Goal: Task Accomplishment & Management: Use online tool/utility

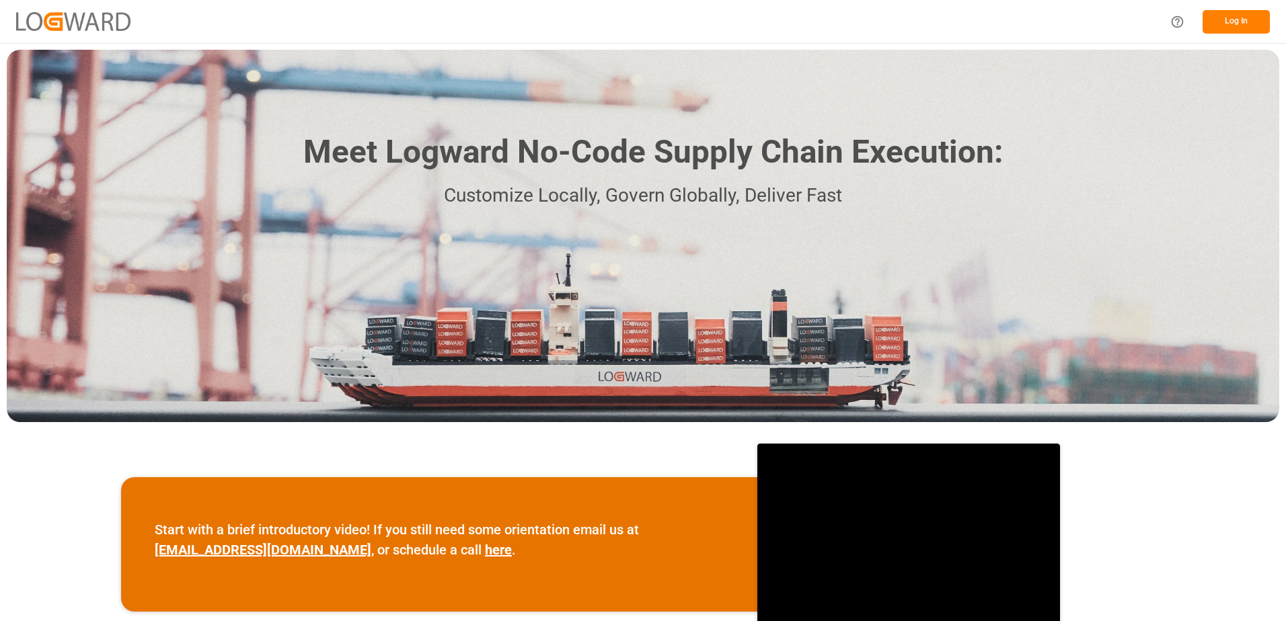
click at [1234, 19] on button "Log In" at bounding box center [1235, 22] width 67 height 24
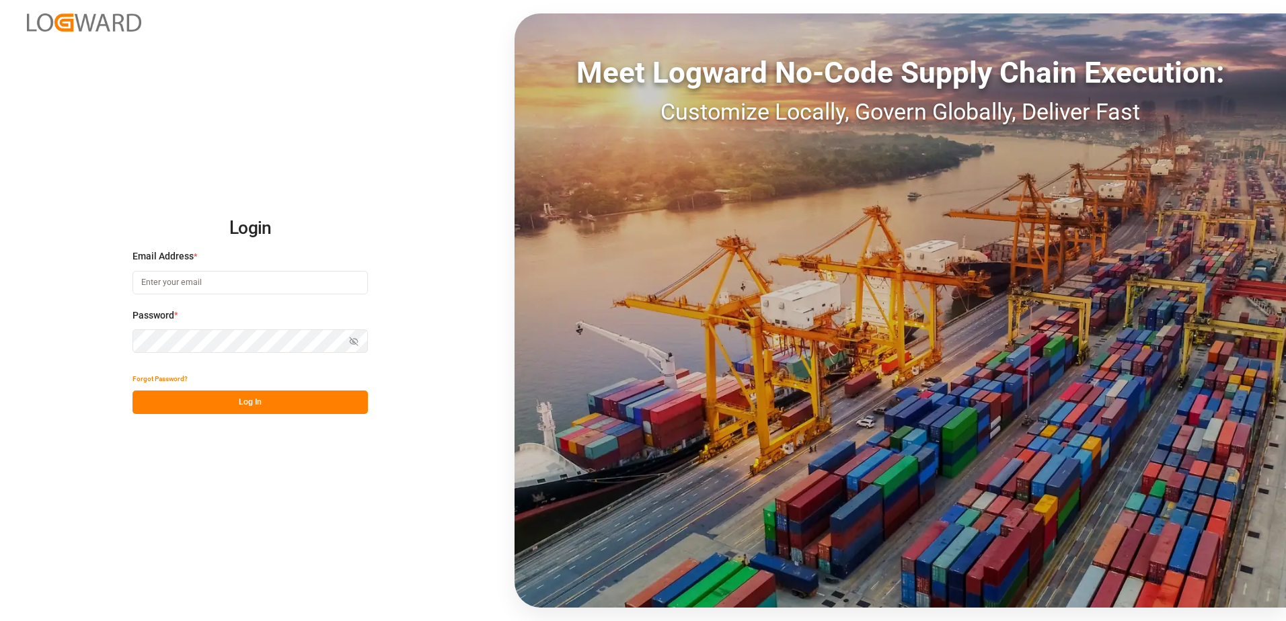
type input "[PERSON_NAME][EMAIL_ADDRESS][PERSON_NAME][DOMAIN_NAME]"
click at [256, 396] on button "Log In" at bounding box center [249, 403] width 235 height 24
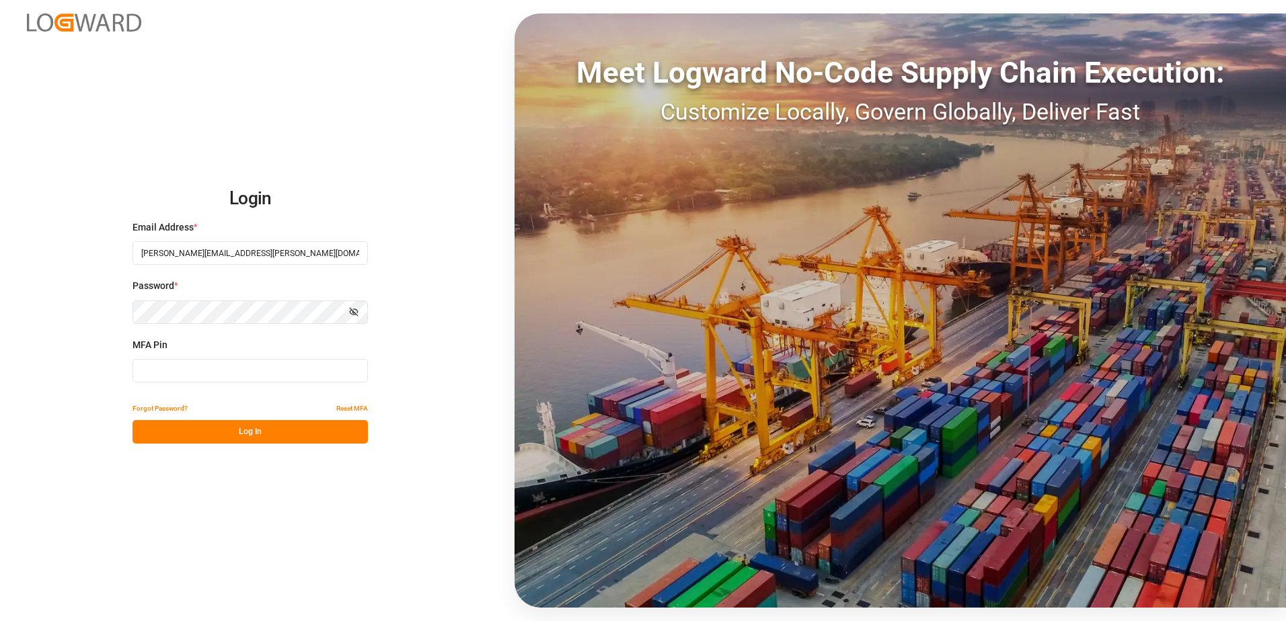
click at [229, 373] on input at bounding box center [249, 371] width 235 height 24
click at [326, 377] on input at bounding box center [249, 371] width 235 height 24
click at [300, 373] on input at bounding box center [249, 371] width 235 height 24
type input "075695"
click at [299, 438] on button "Log In" at bounding box center [249, 432] width 235 height 24
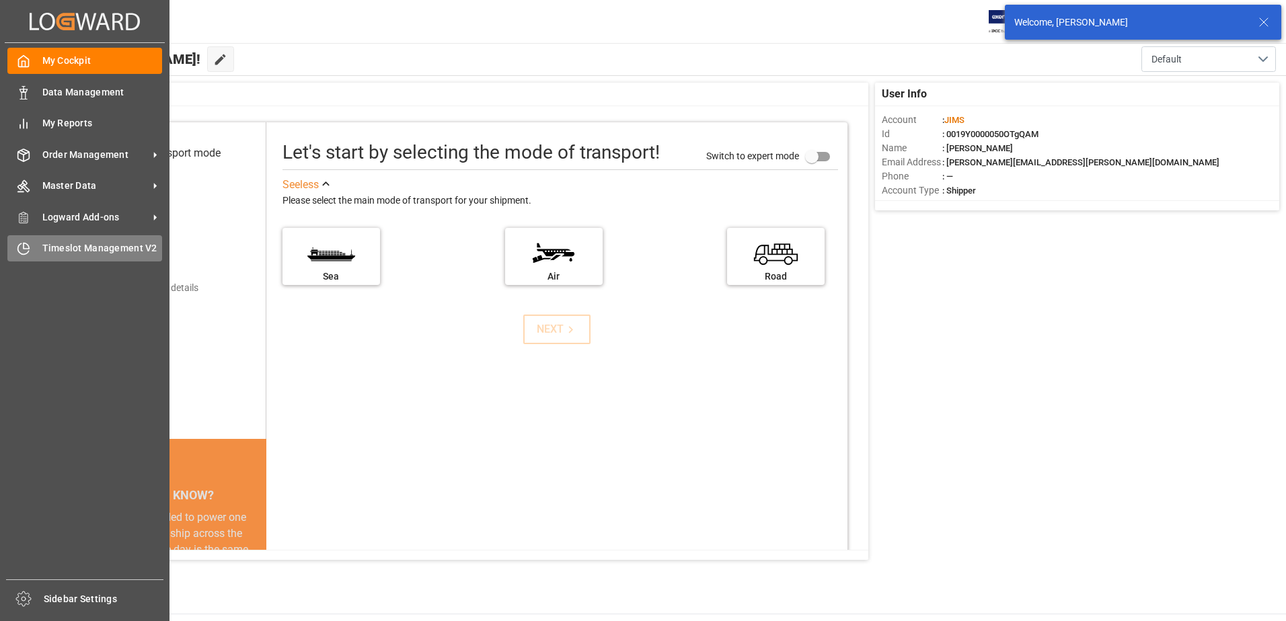
click at [39, 247] on div "Timeslot Management V2 Timeslot Management V2" at bounding box center [84, 248] width 155 height 26
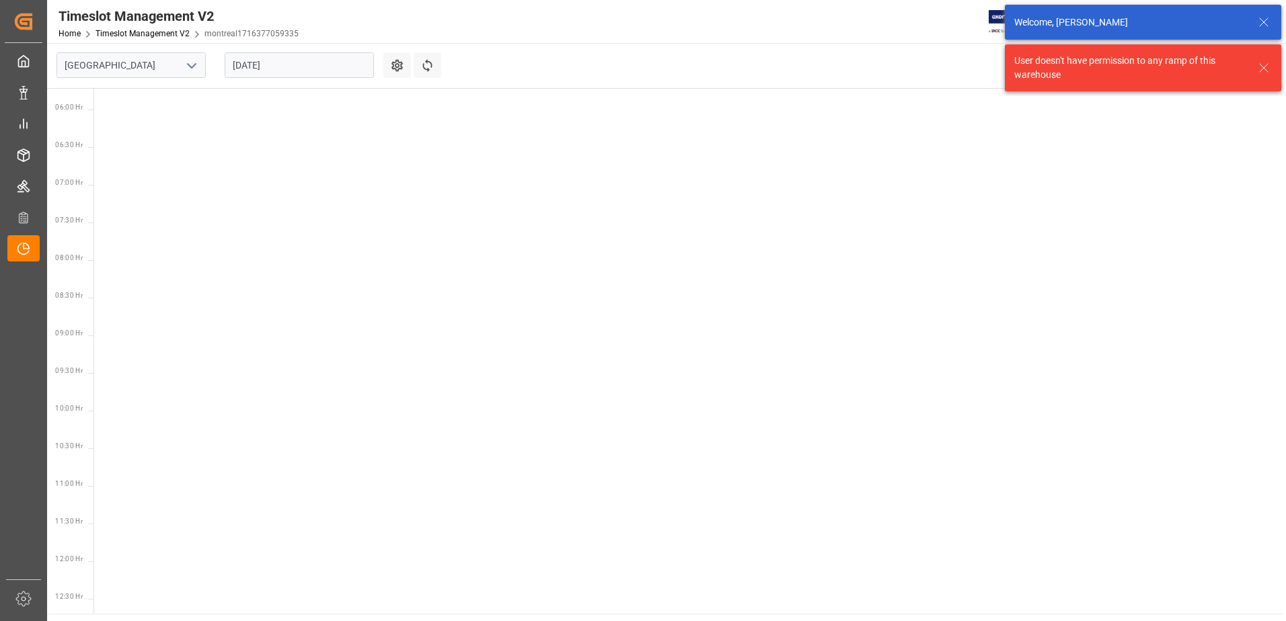
scroll to position [471, 0]
click at [194, 63] on icon "open menu" at bounding box center [192, 66] width 16 height 16
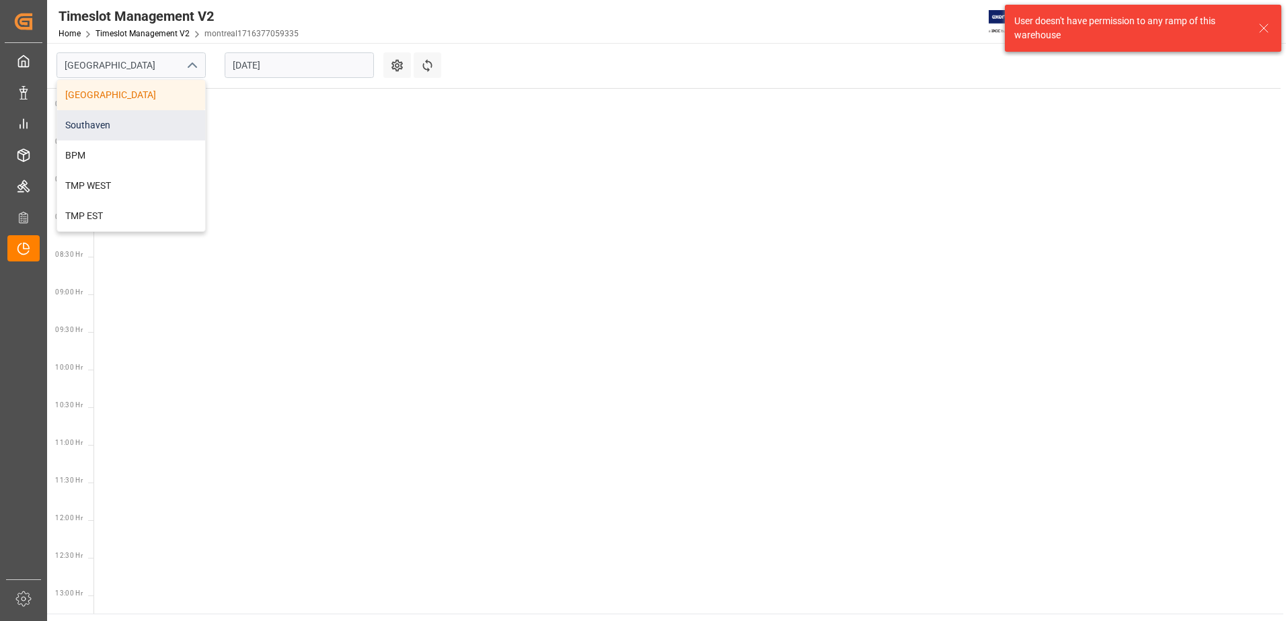
click at [135, 122] on div "Southaven" at bounding box center [131, 125] width 148 height 30
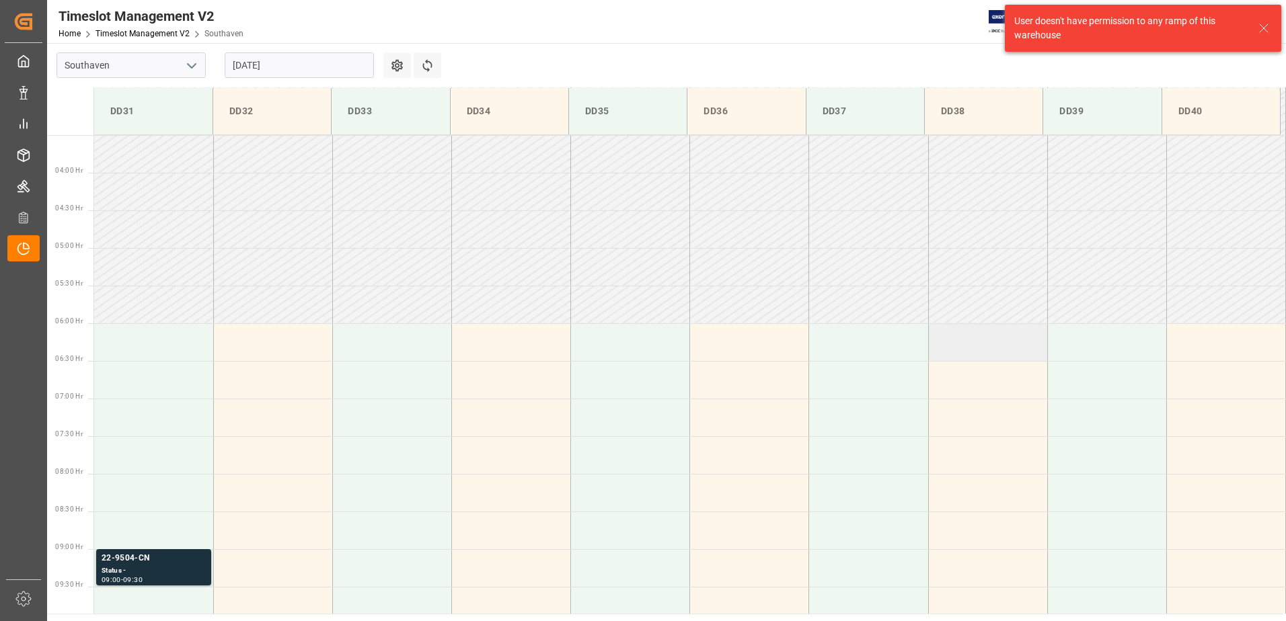
scroll to position [518, 0]
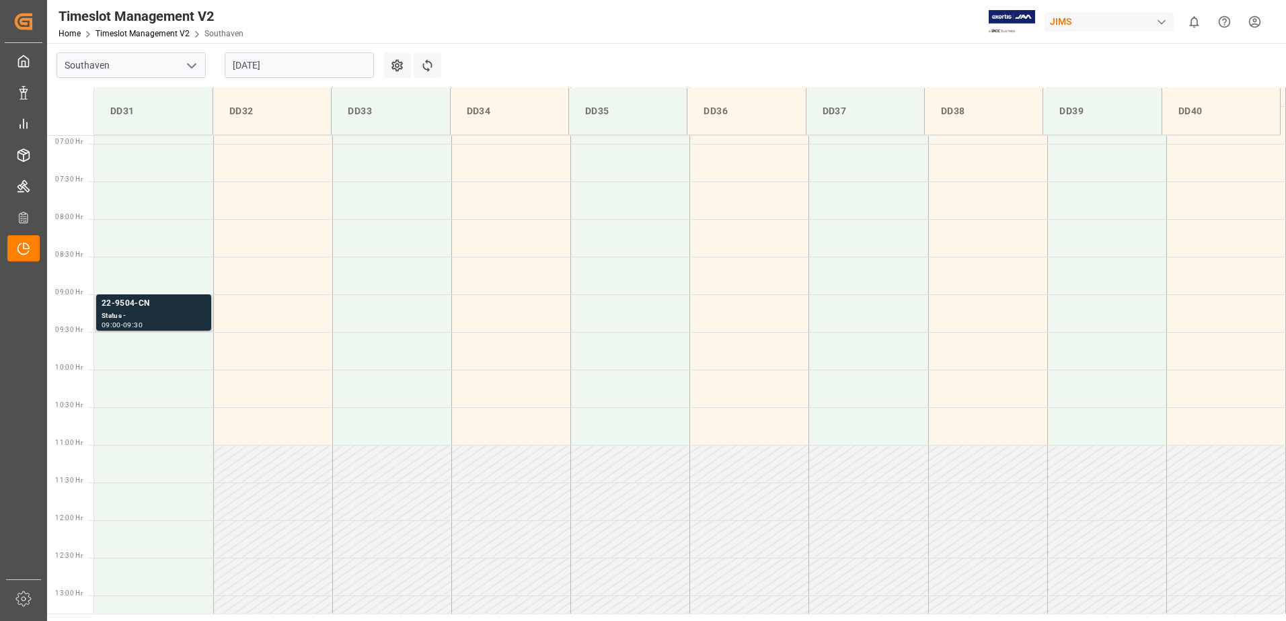
click at [186, 315] on div "Status -" at bounding box center [154, 316] width 104 height 11
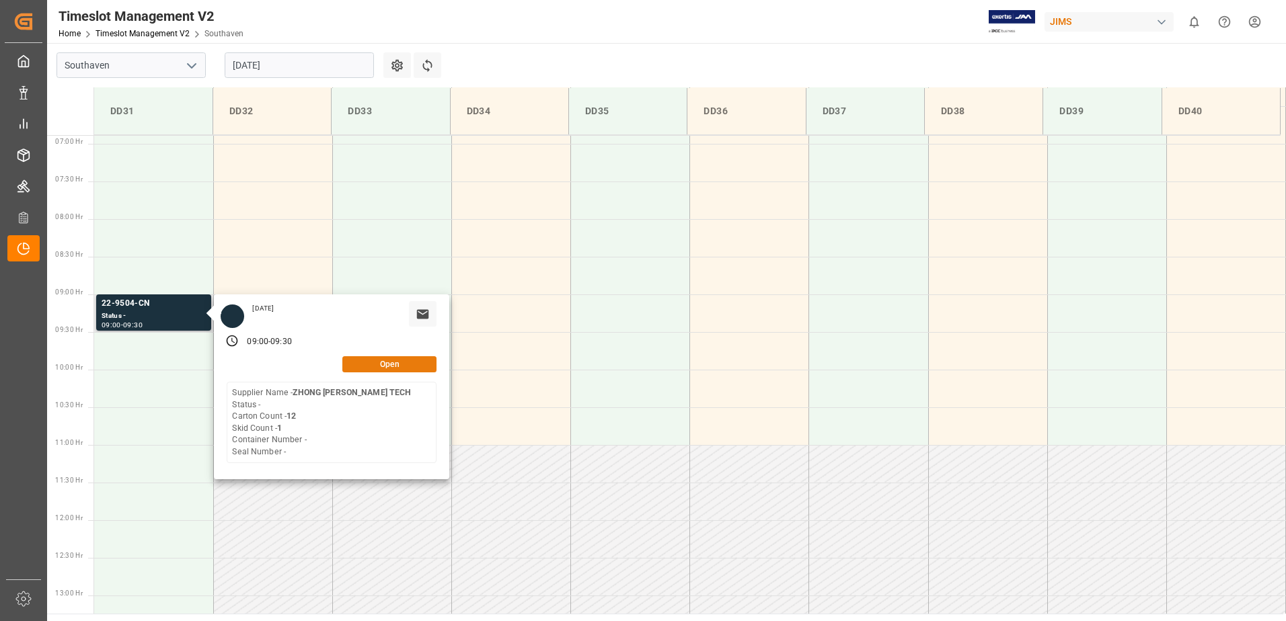
click at [385, 370] on button "Open" at bounding box center [389, 364] width 94 height 16
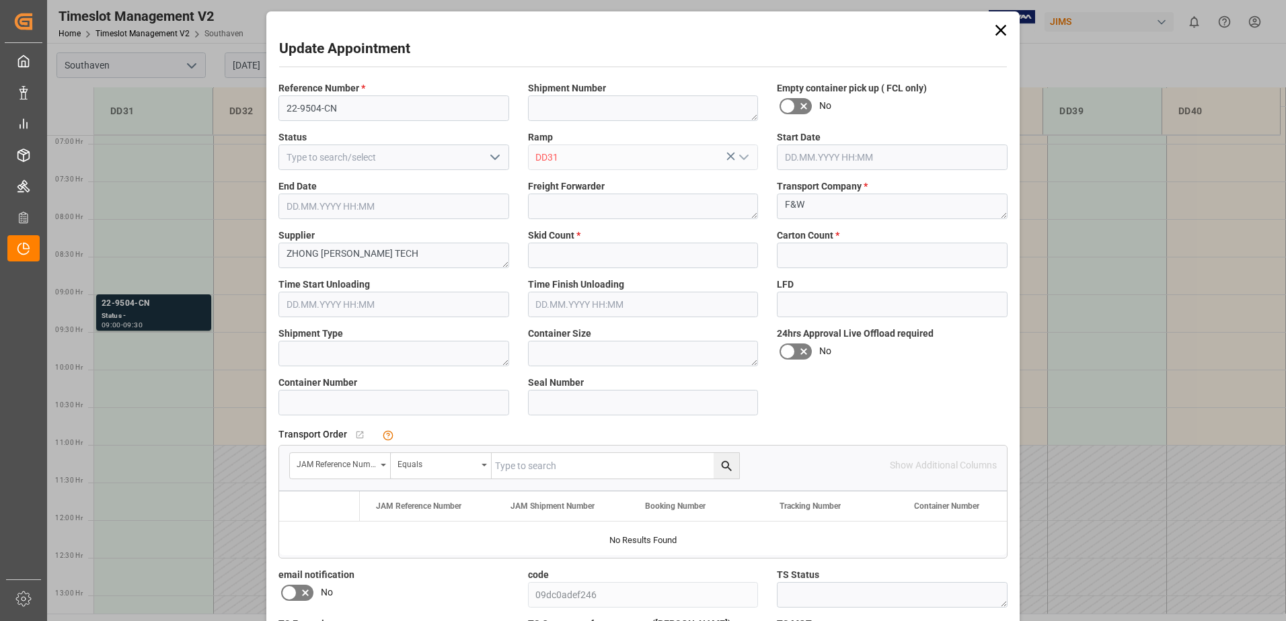
type input "1"
type input "12"
type input "[DATE] 09:00"
type input "[DATE] 09:30"
type input "[DATE] 20:18"
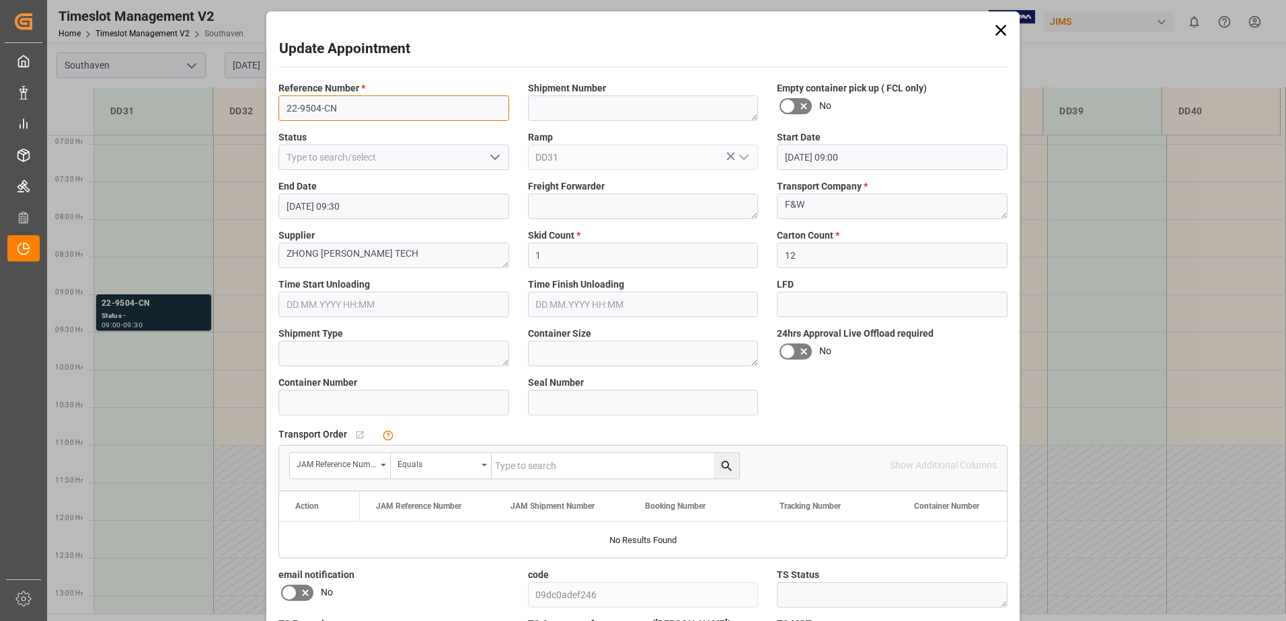
click at [328, 113] on input "22-9504-CN" at bounding box center [393, 108] width 231 height 26
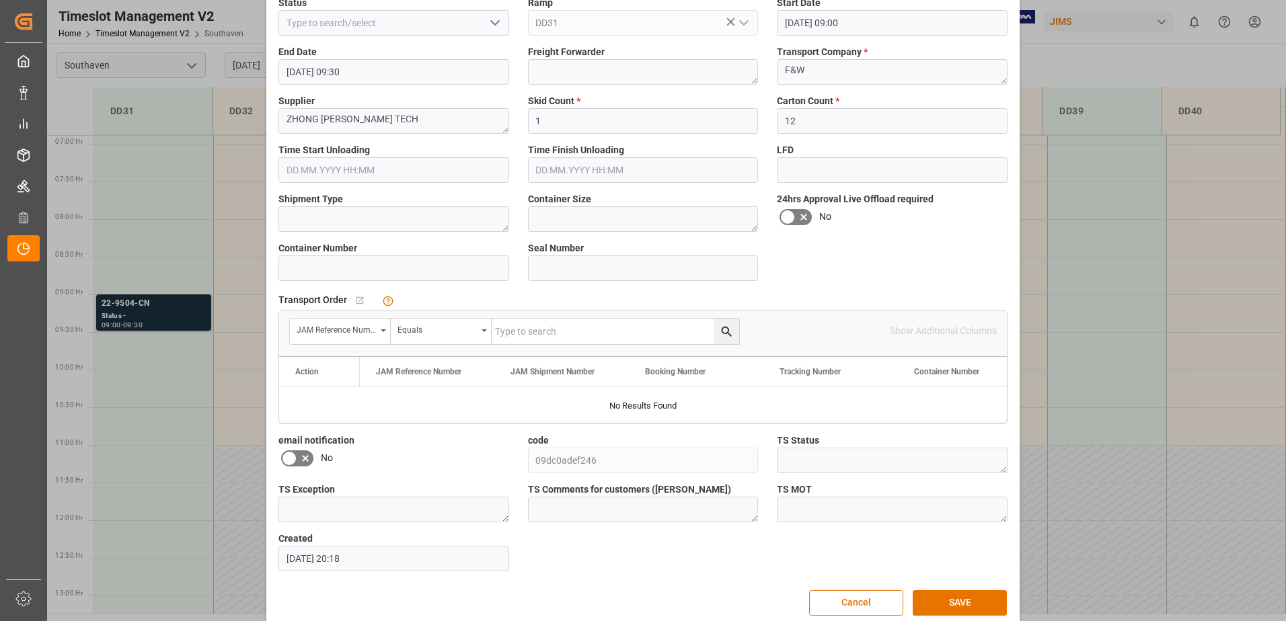
scroll to position [0, 0]
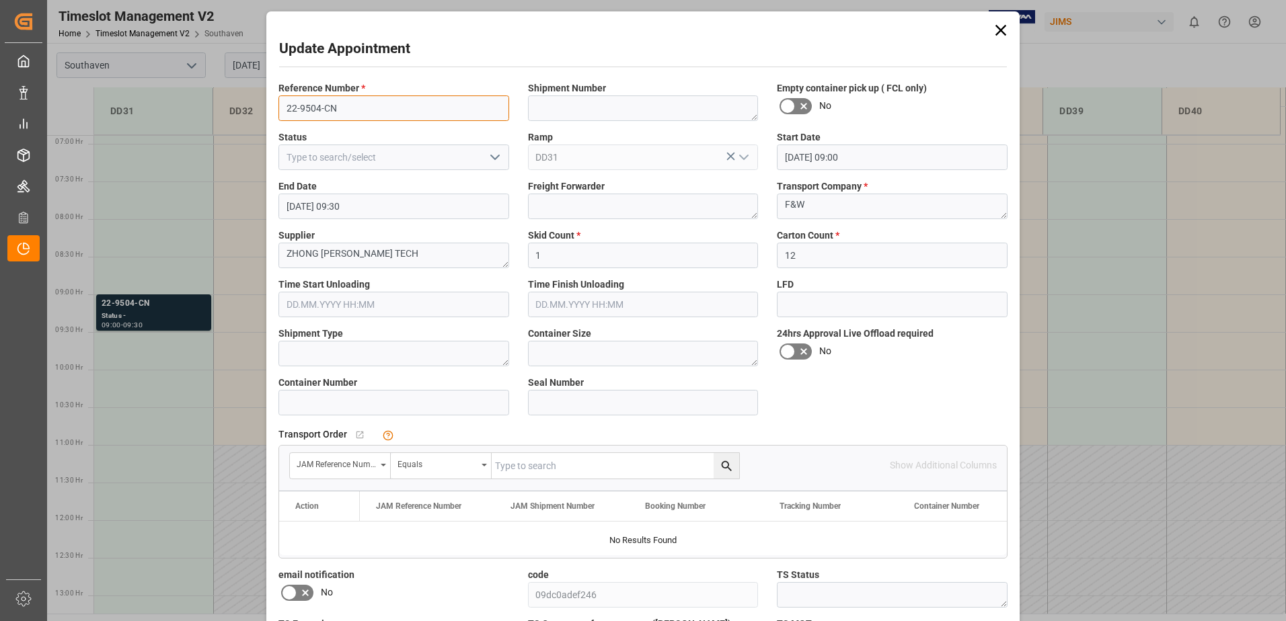
click at [335, 106] on input "22-9504-CN" at bounding box center [393, 108] width 231 height 26
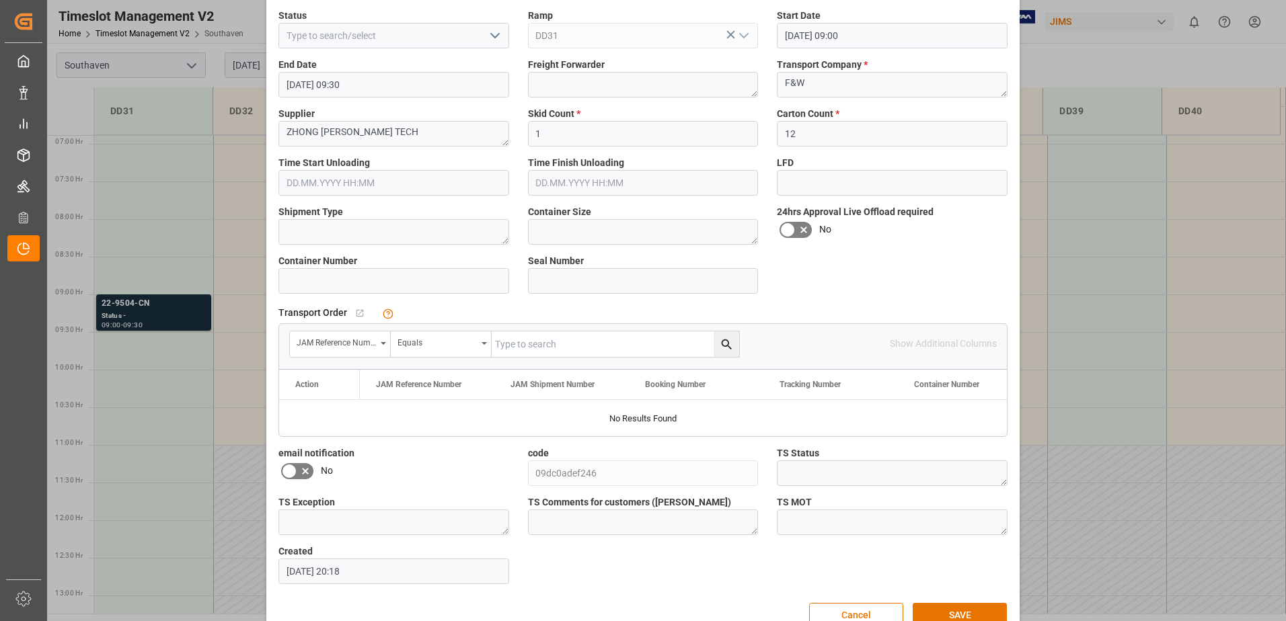
scroll to position [153, 0]
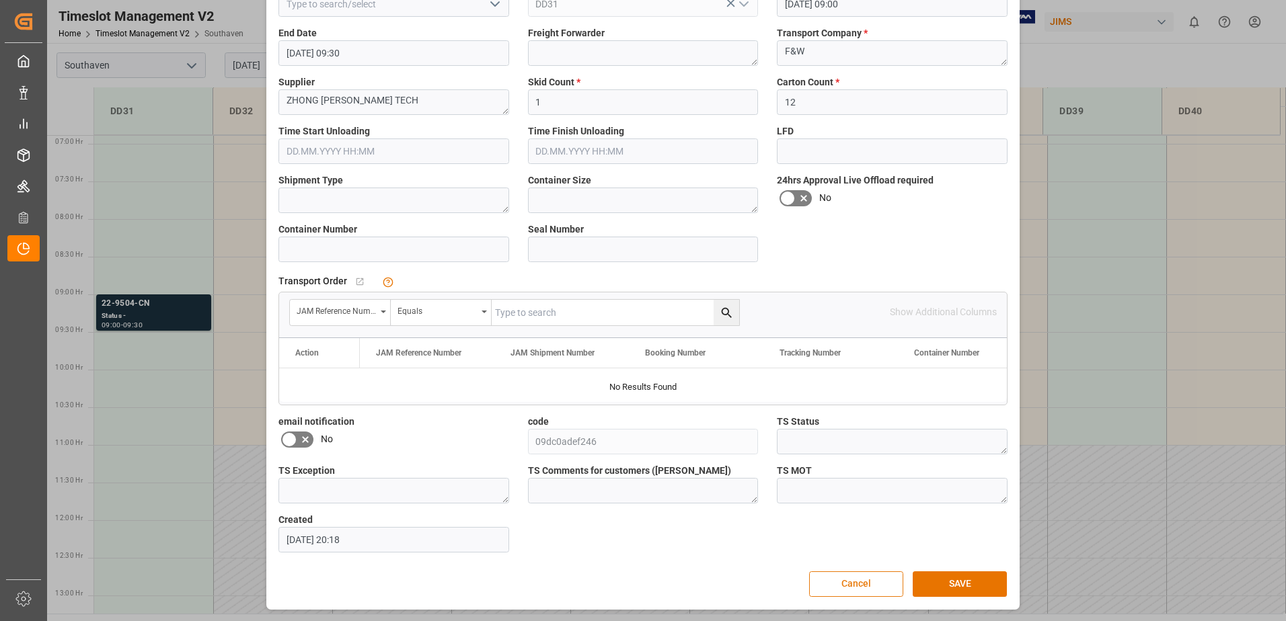
click at [851, 582] on button "Cancel" at bounding box center [856, 585] width 94 height 26
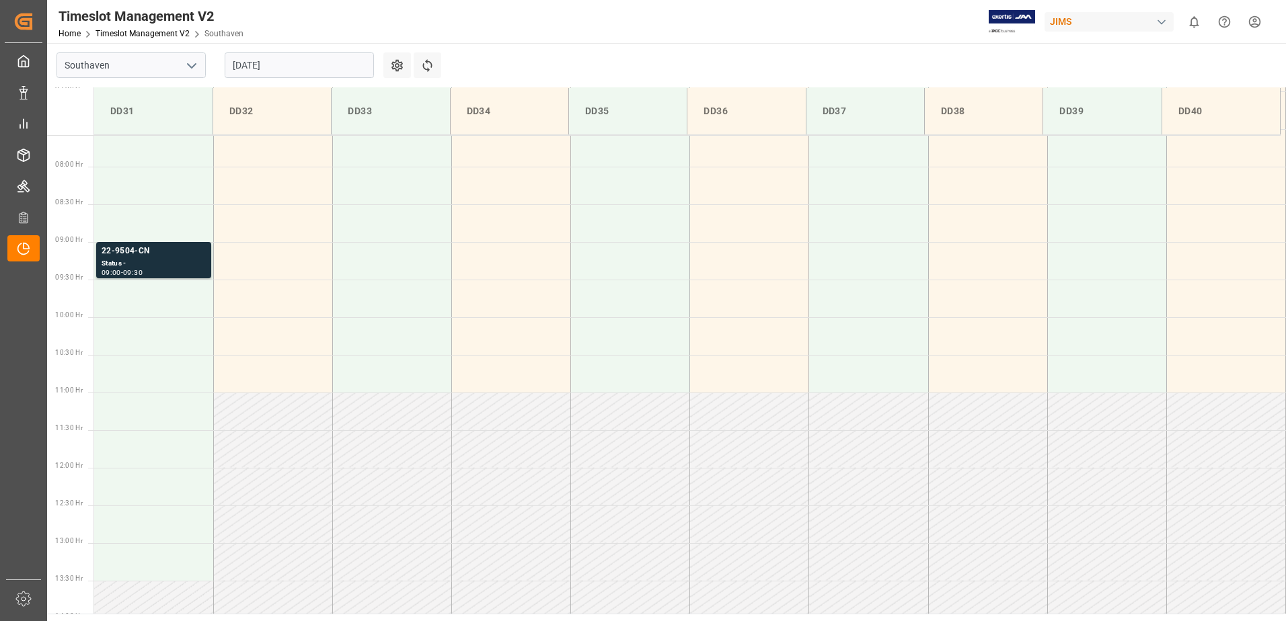
scroll to position [586, 0]
